Goal: Information Seeking & Learning: Understand process/instructions

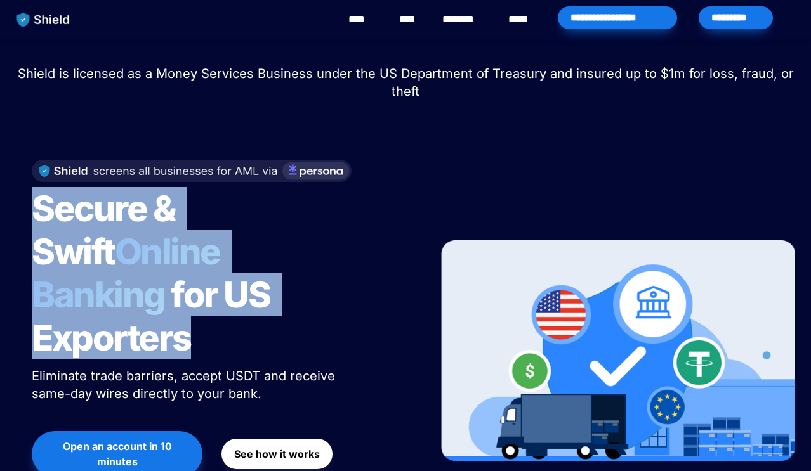
drag, startPoint x: 34, startPoint y: 206, endPoint x: 317, endPoint y: 296, distance: 297.0
click at [317, 296] on h1 "Secure & Swift Online Banking for US Exporters" at bounding box center [190, 273] width 317 height 183
drag, startPoint x: 46, startPoint y: 203, endPoint x: 336, endPoint y: 319, distance: 312.4
click at [336, 320] on h1 "Secure & Swift Online Banking for US Exporters" at bounding box center [190, 273] width 317 height 183
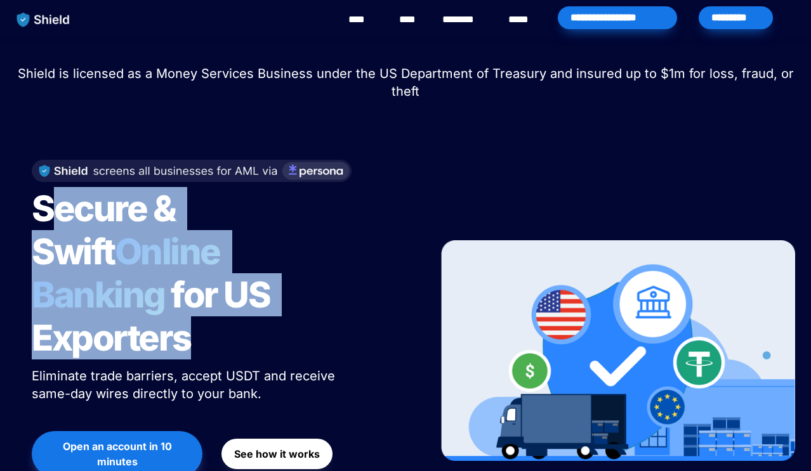
click at [336, 319] on h1 "Secure & Swift Online Banking for US Exporters" at bounding box center [190, 273] width 317 height 183
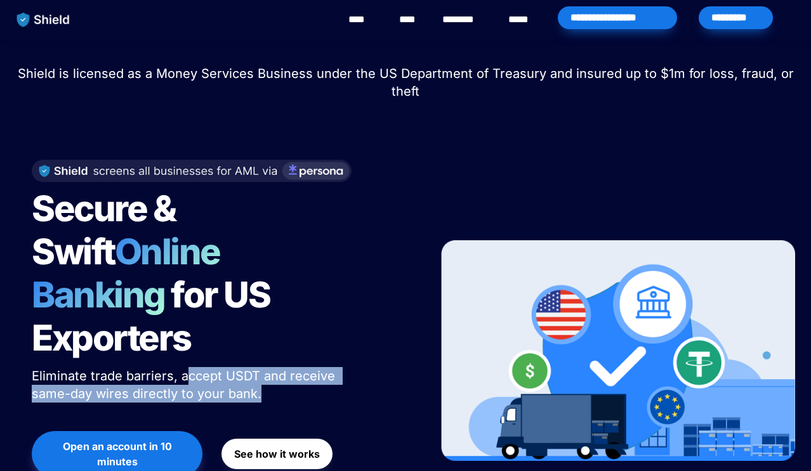
drag, startPoint x: 183, startPoint y: 329, endPoint x: 356, endPoint y: 349, distance: 174.4
click at [355, 349] on div "Secure & Swift Online Banking for US Exporters Eliminate trade barriers, accept…" at bounding box center [219, 351] width 406 height 408
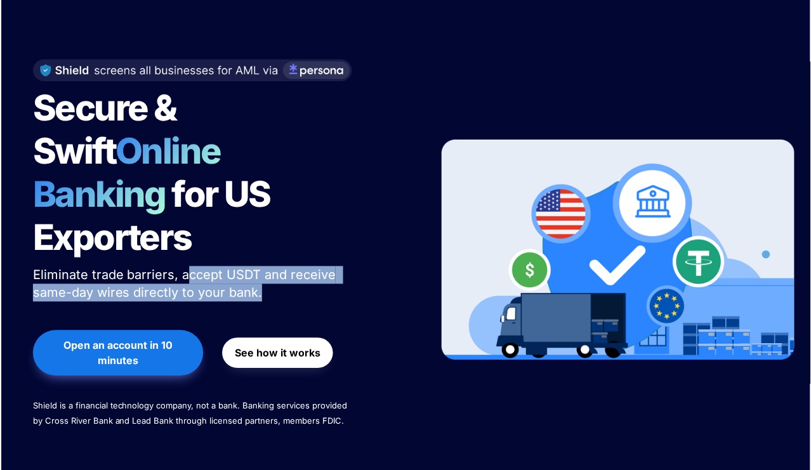
scroll to position [104, 0]
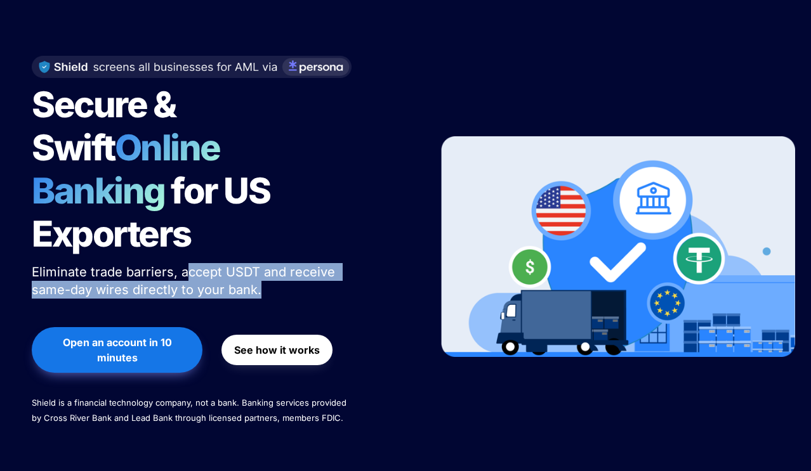
click at [272, 344] on strong "See how it works" at bounding box center [277, 350] width 86 height 13
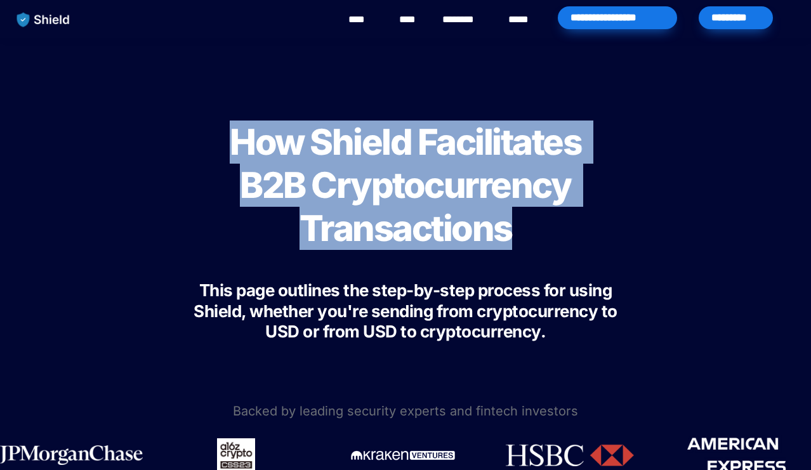
drag, startPoint x: 223, startPoint y: 135, endPoint x: 565, endPoint y: 267, distance: 366.6
click at [565, 267] on div "How Shield Facilitates B2B Cryptocurrency Transactions This page outlines the s…" at bounding box center [406, 224] width 508 height 325
drag, startPoint x: 215, startPoint y: 135, endPoint x: 586, endPoint y: 265, distance: 392.9
click at [586, 265] on div "How Shield Facilitates B2B Cryptocurrency Transactions This page outlines the s…" at bounding box center [406, 224] width 508 height 325
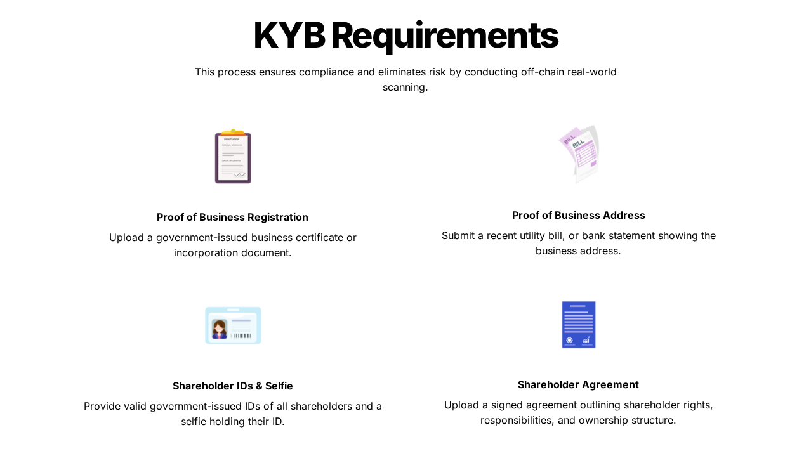
scroll to position [592, 0]
